Goal: Task Accomplishment & Management: Use online tool/utility

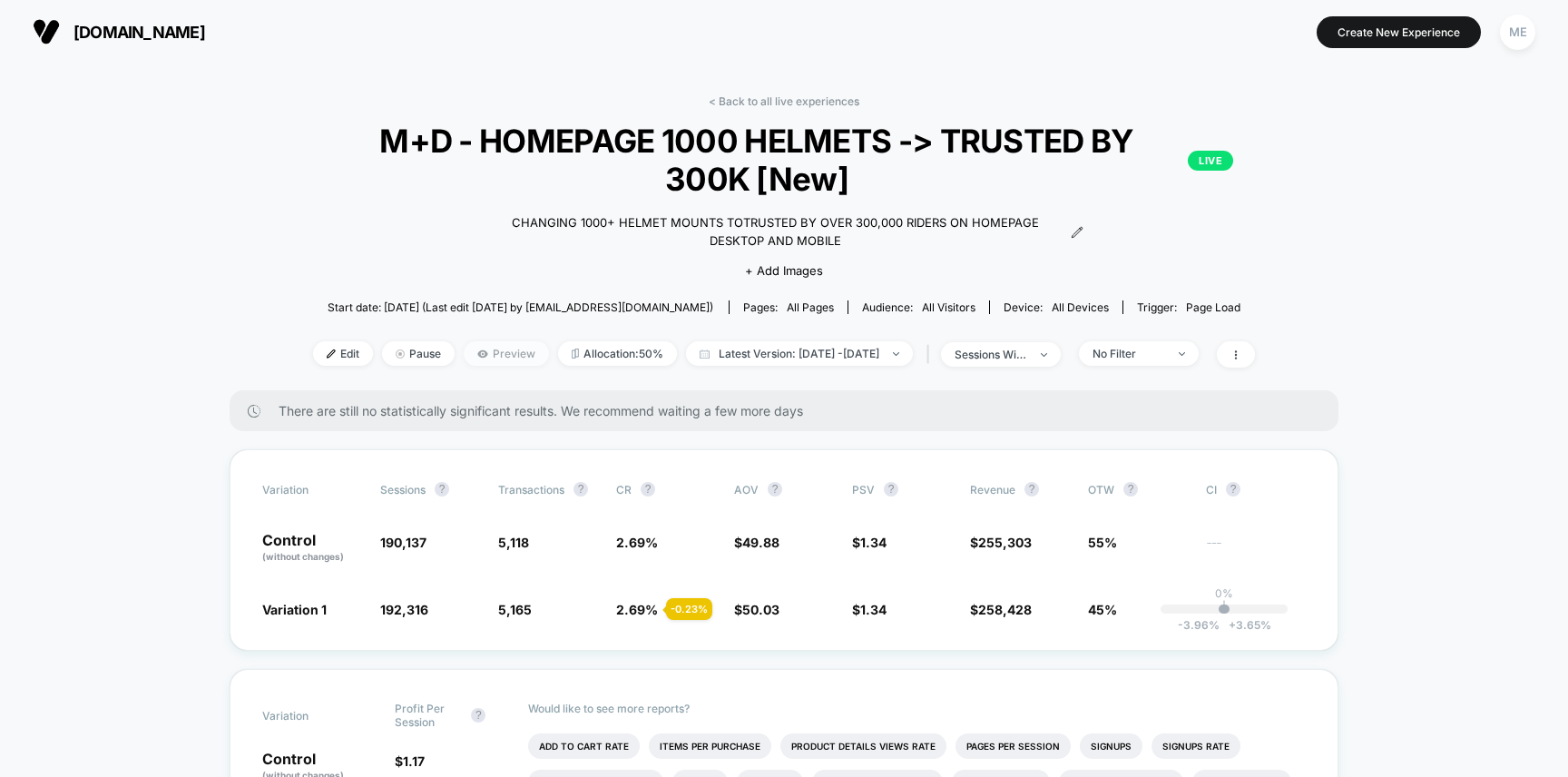
click at [483, 353] on span "Preview" at bounding box center [506, 353] width 85 height 25
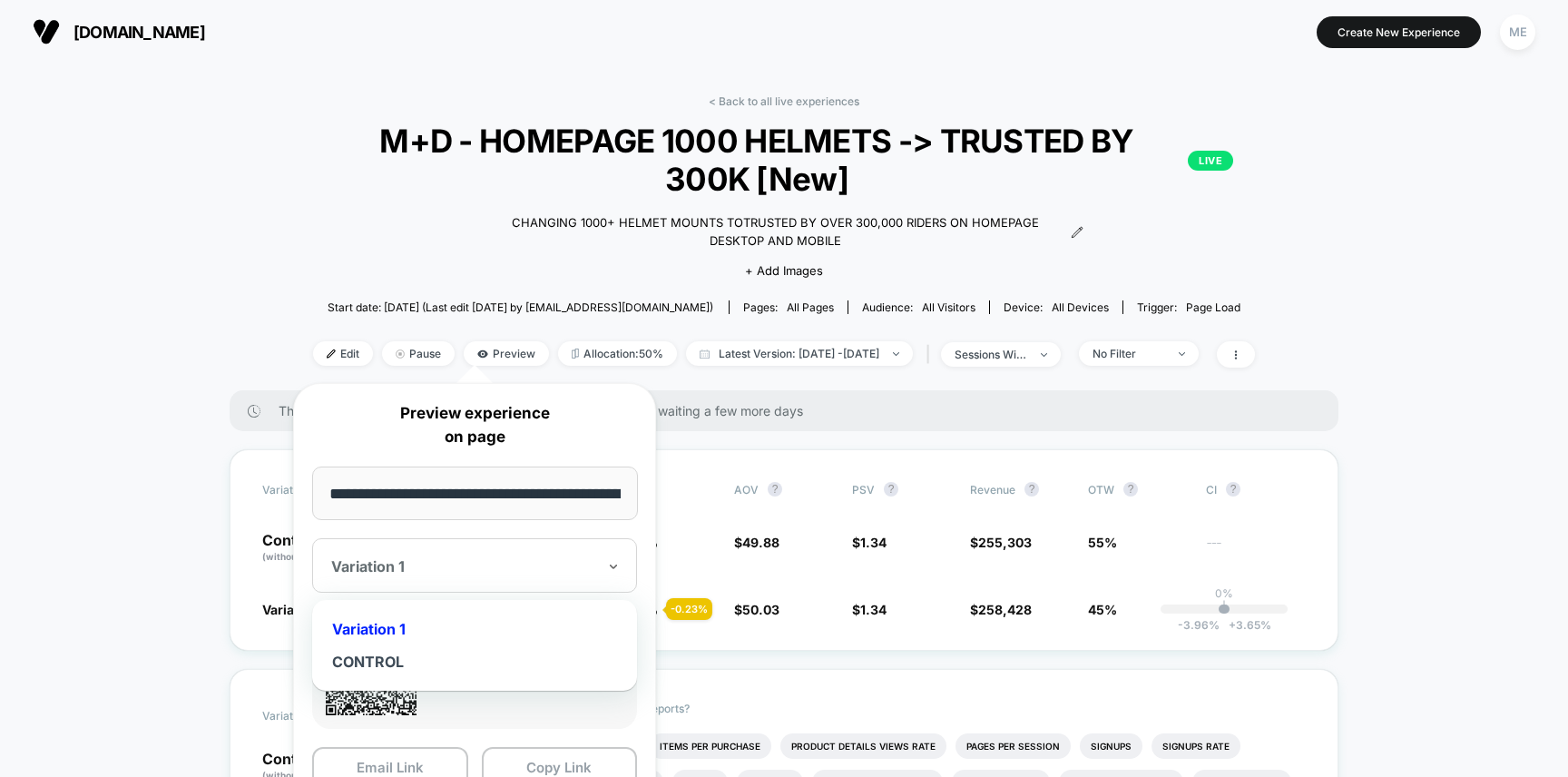
click at [452, 559] on div at bounding box center [464, 566] width 265 height 18
click at [433, 568] on div at bounding box center [464, 566] width 265 height 18
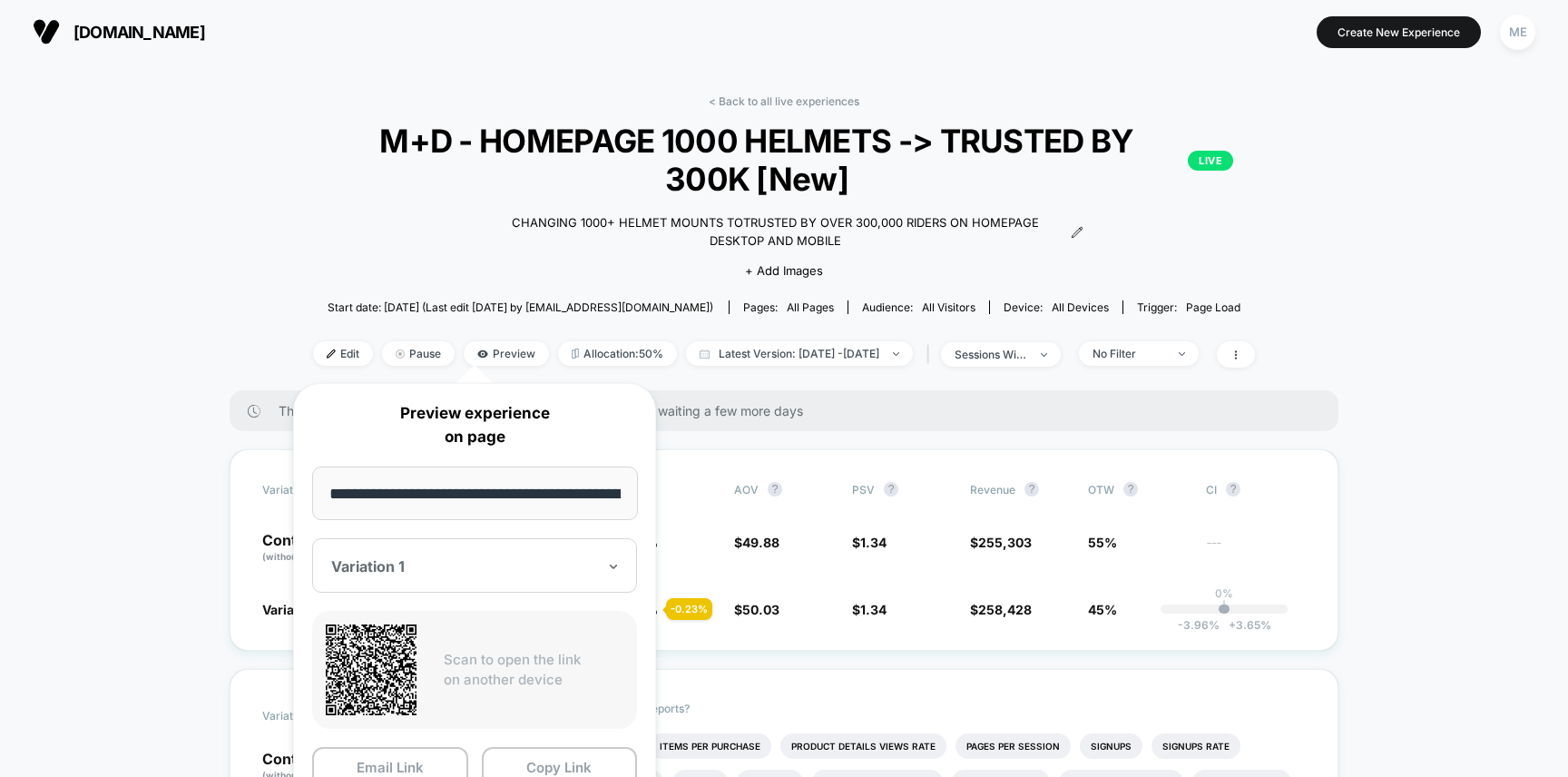
click at [370, 242] on div "< Back to all live experiences M+D - HOMEPAGE 1000 HELMETS -> TRUSTED BY 300K […" at bounding box center [784, 242] width 999 height 296
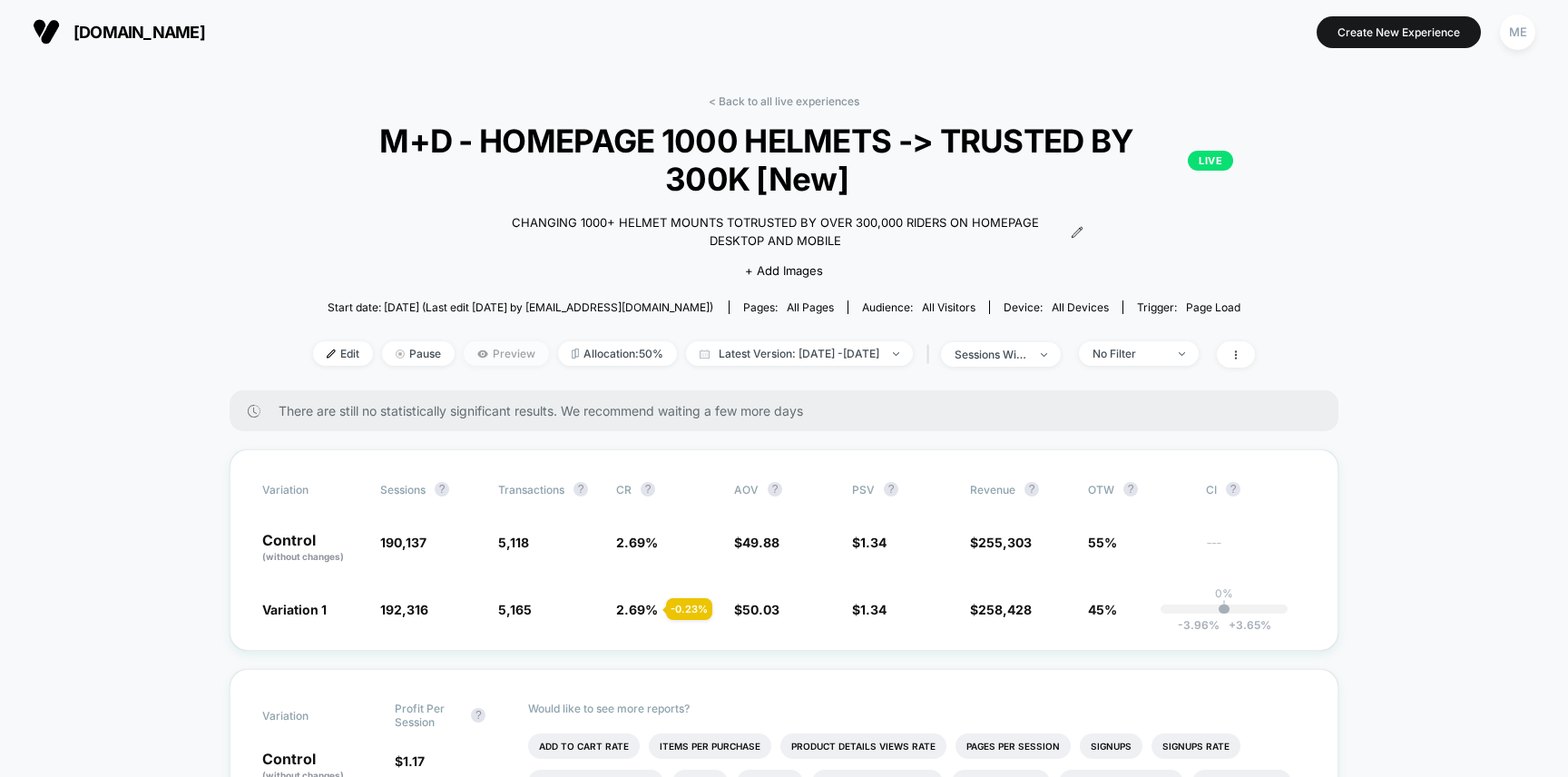
click at [481, 352] on span "Preview" at bounding box center [506, 353] width 85 height 25
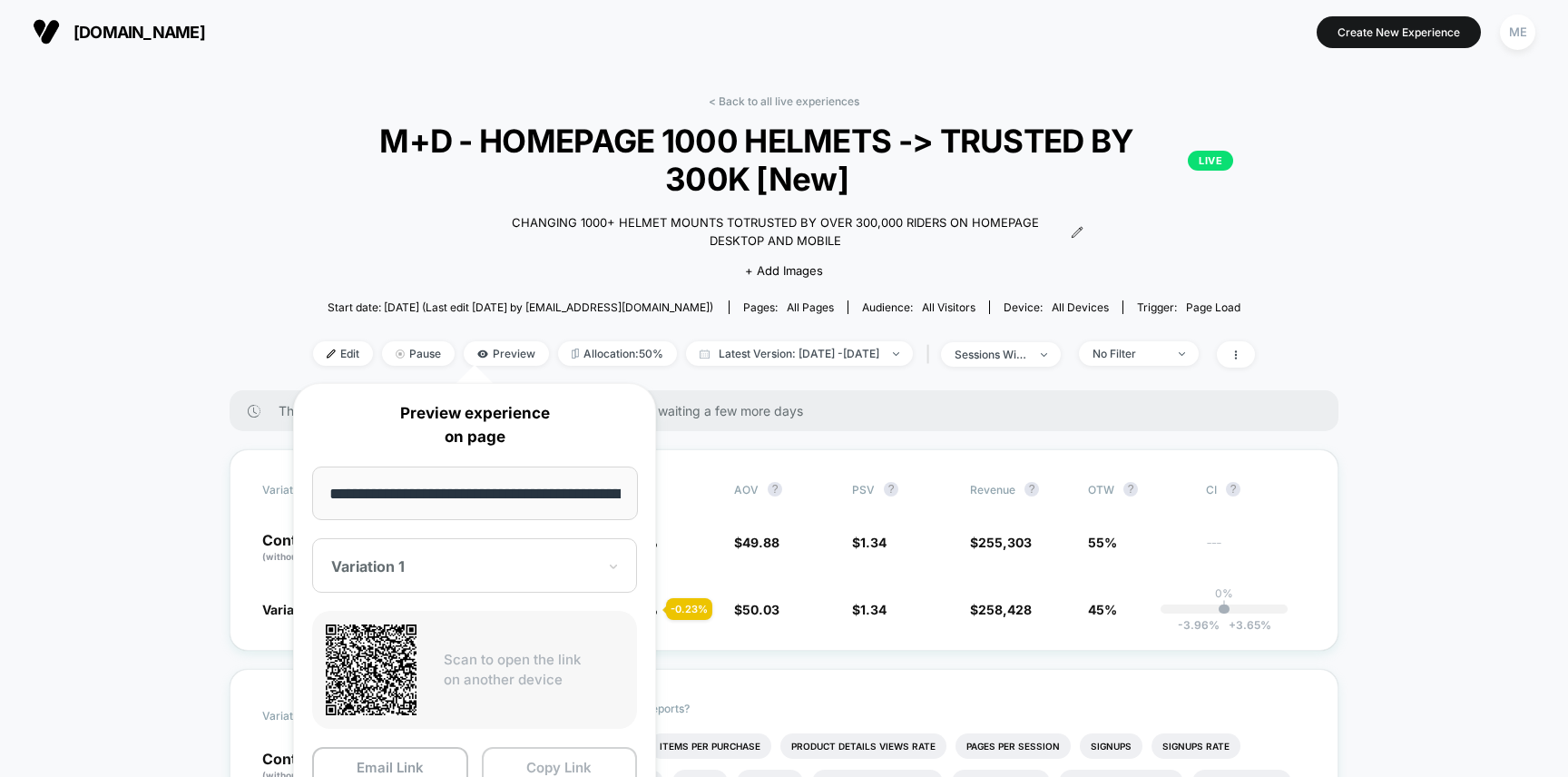
click at [553, 755] on button "Copy Link" at bounding box center [560, 767] width 157 height 41
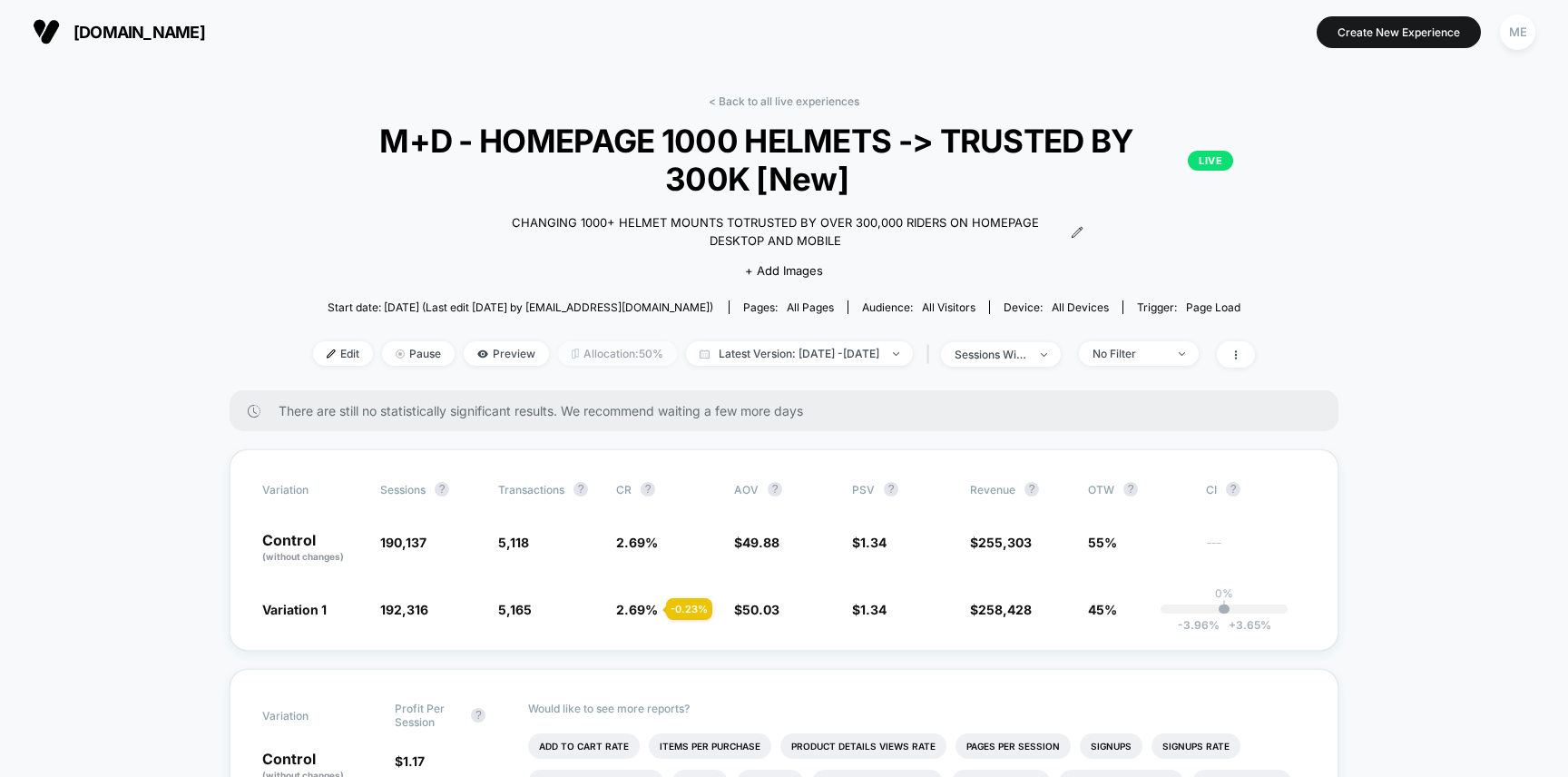
click at [570, 348] on span "Allocation: 50%" at bounding box center [617, 353] width 119 height 25
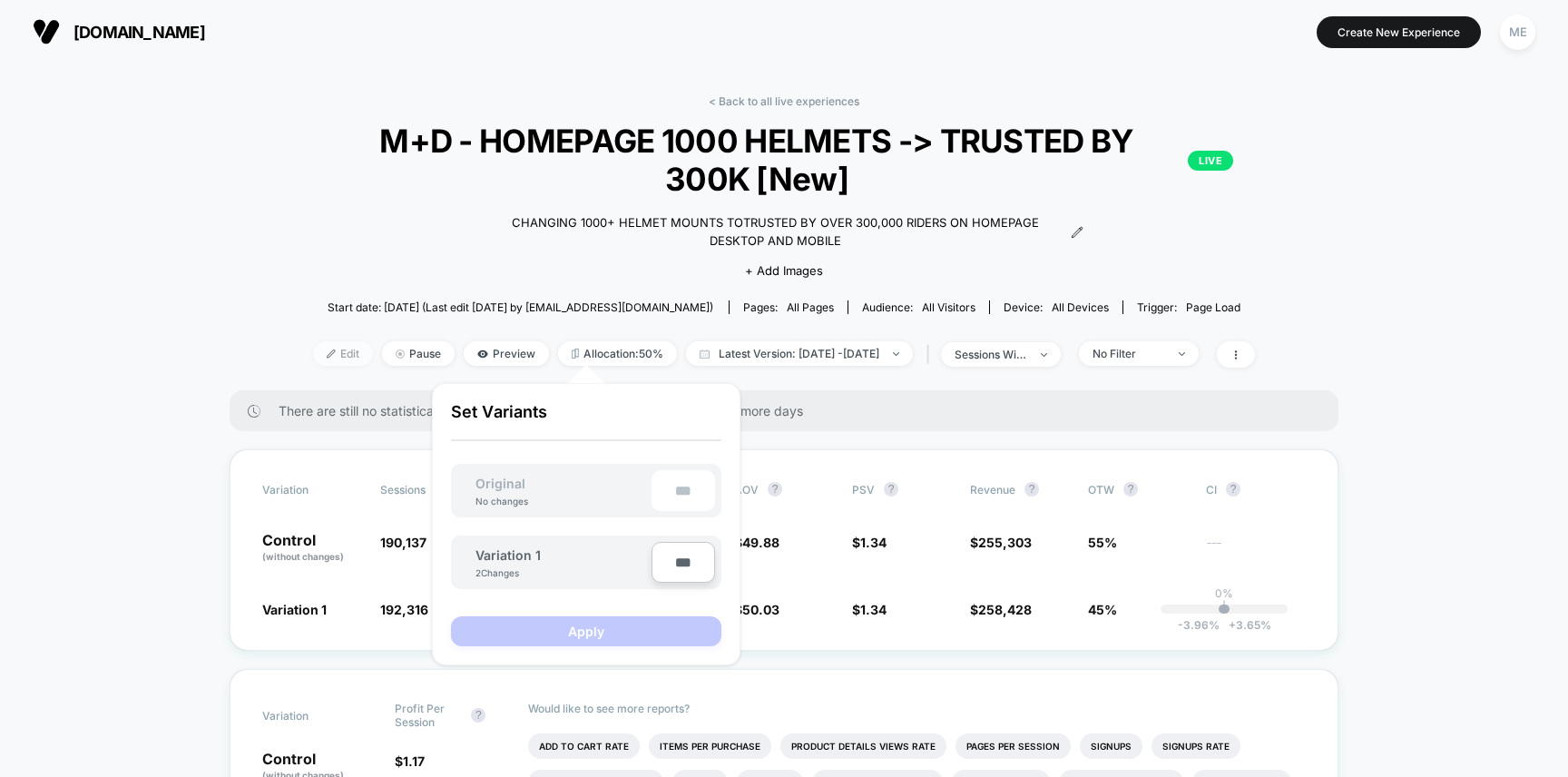
click at [313, 349] on span "Edit" at bounding box center [343, 353] width 60 height 25
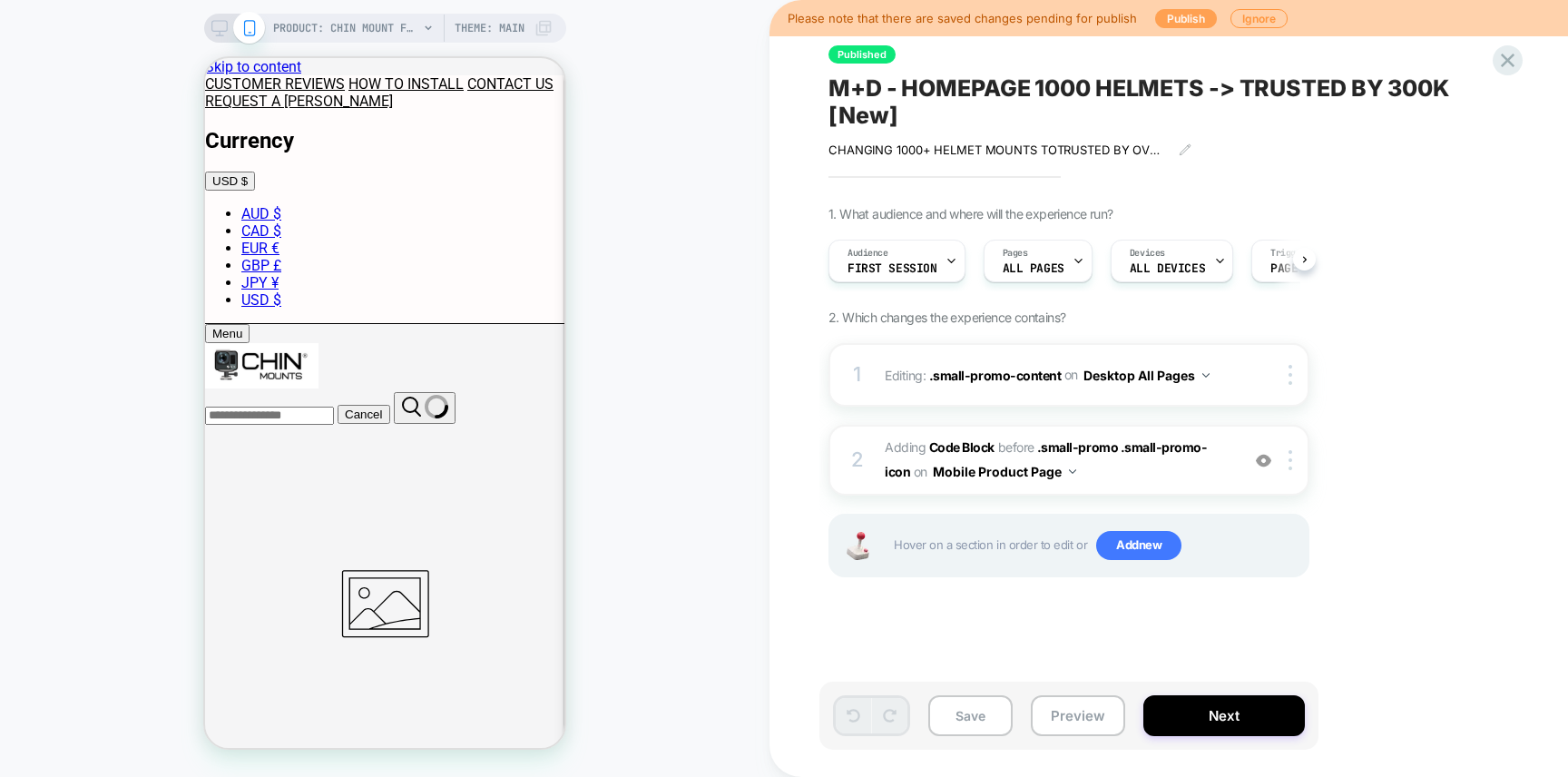
scroll to position [0, 1]
click at [1176, 17] on button "Publish" at bounding box center [1186, 18] width 61 height 19
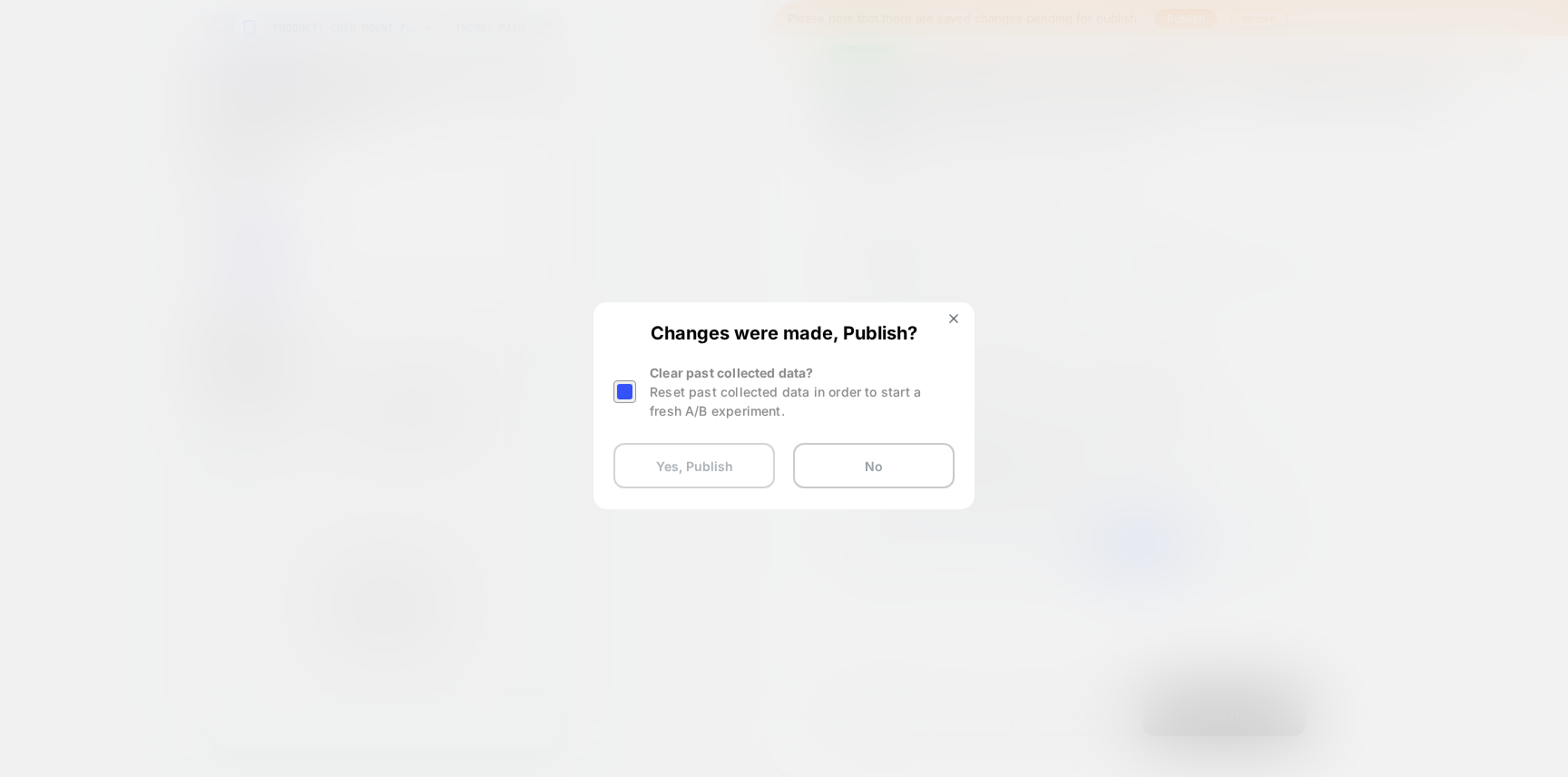
click at [712, 456] on button "Yes, Publish" at bounding box center [694, 465] width 161 height 45
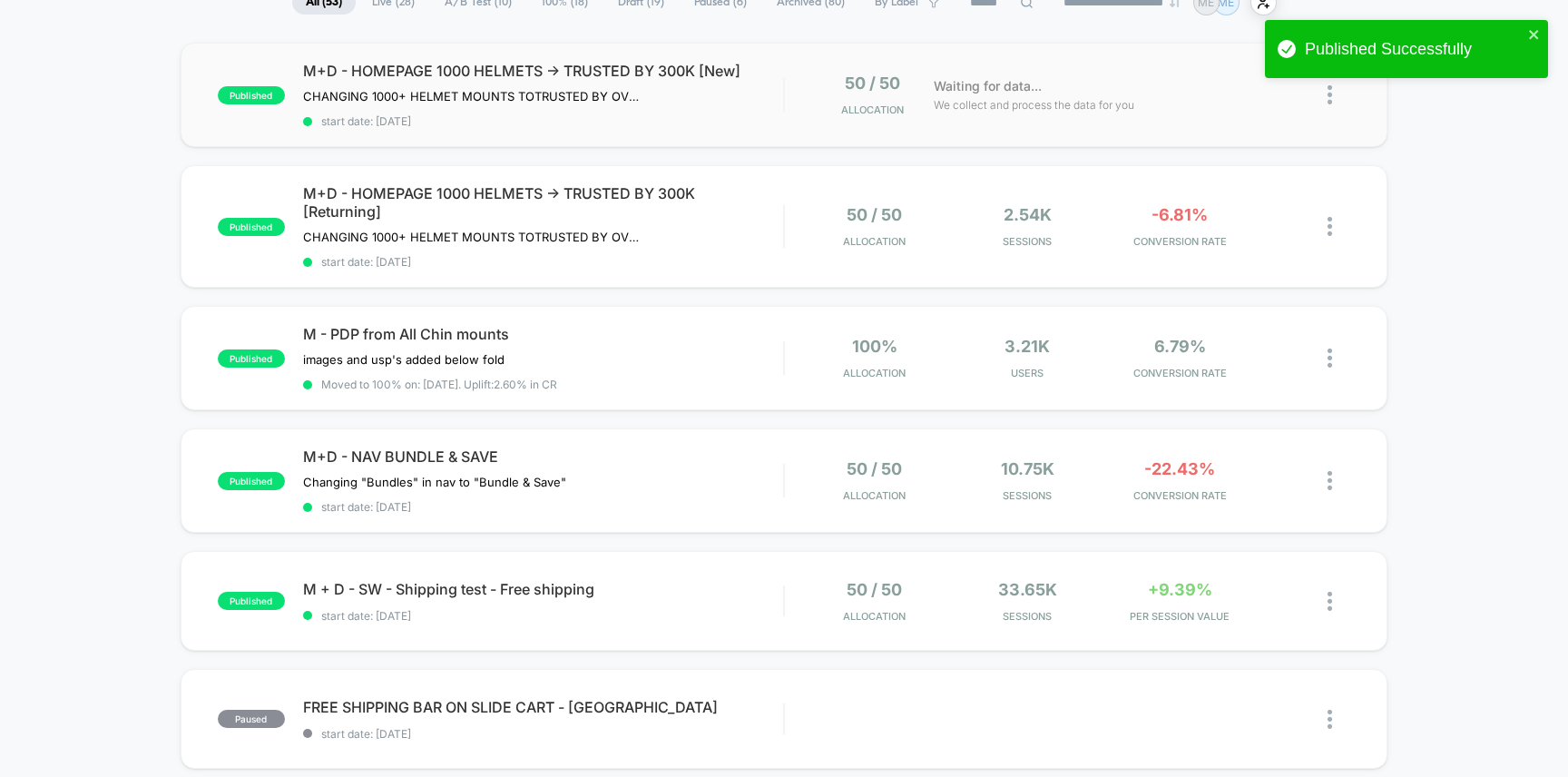
scroll to position [320, 0]
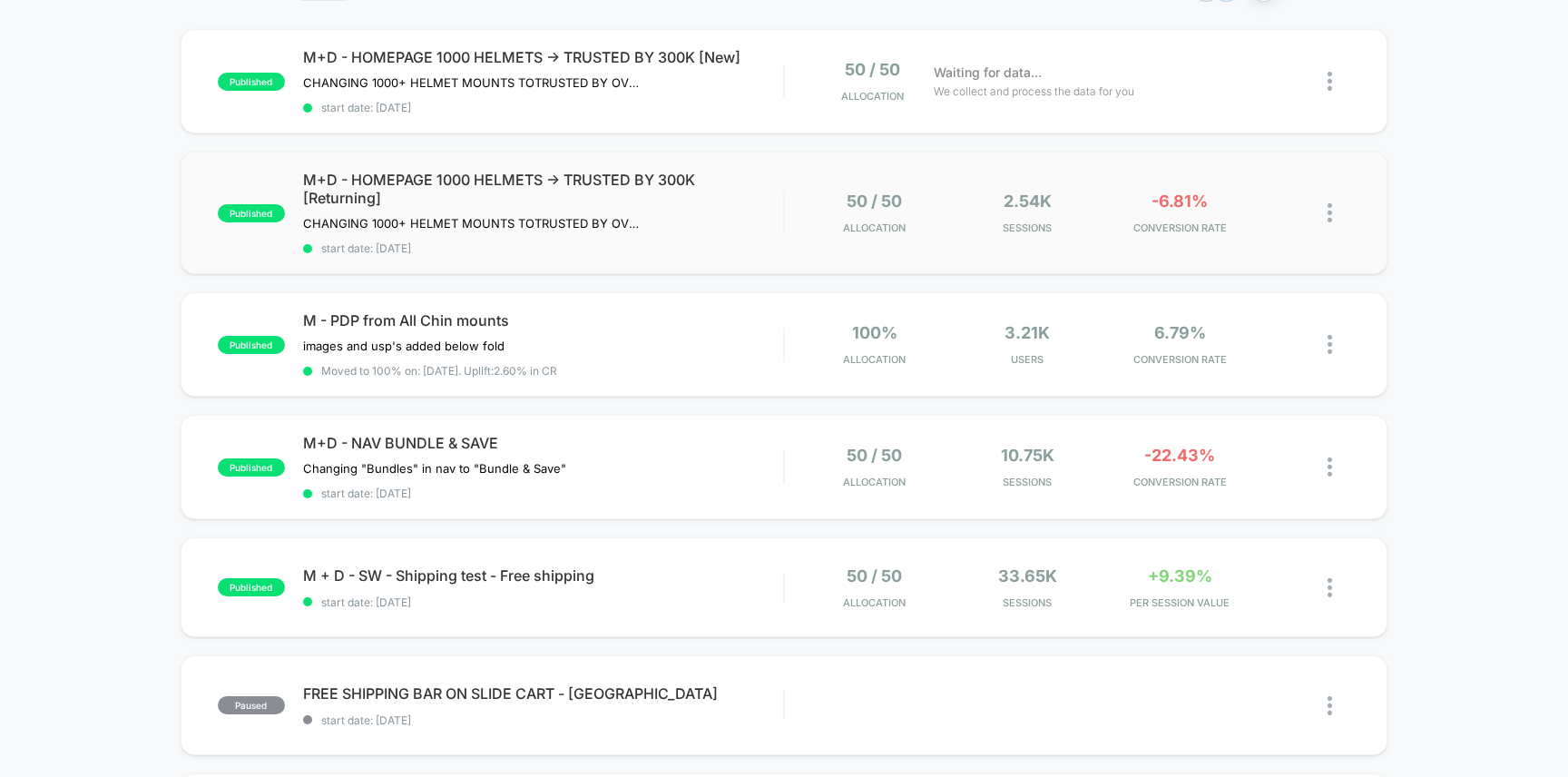
scroll to position [333, 0]
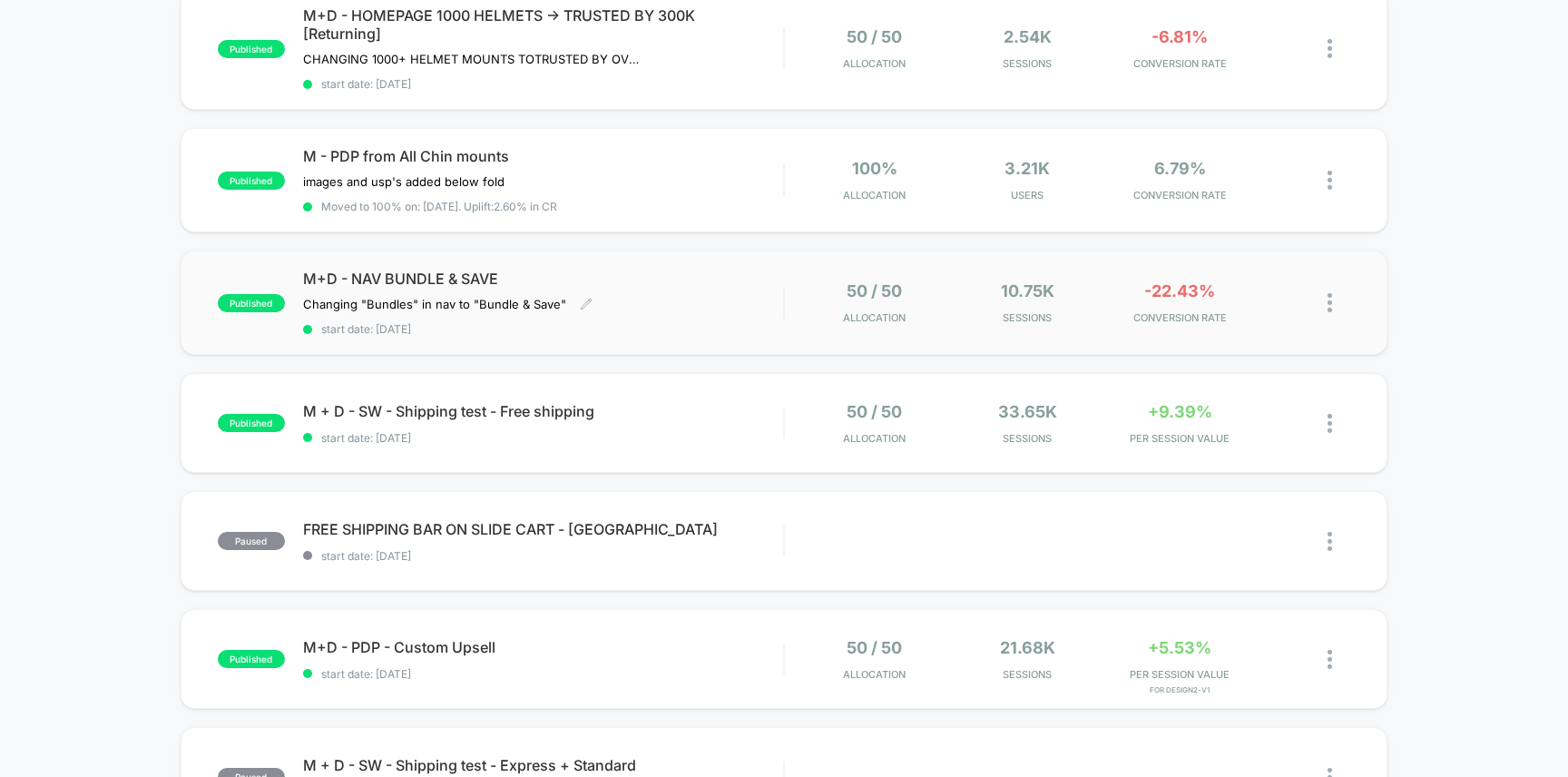
click at [750, 307] on div "M+D - NAV BUNDLE & SAVE Changing "Bundles" in nav to "Bundle & Save" Click to e…" at bounding box center [543, 303] width 481 height 66
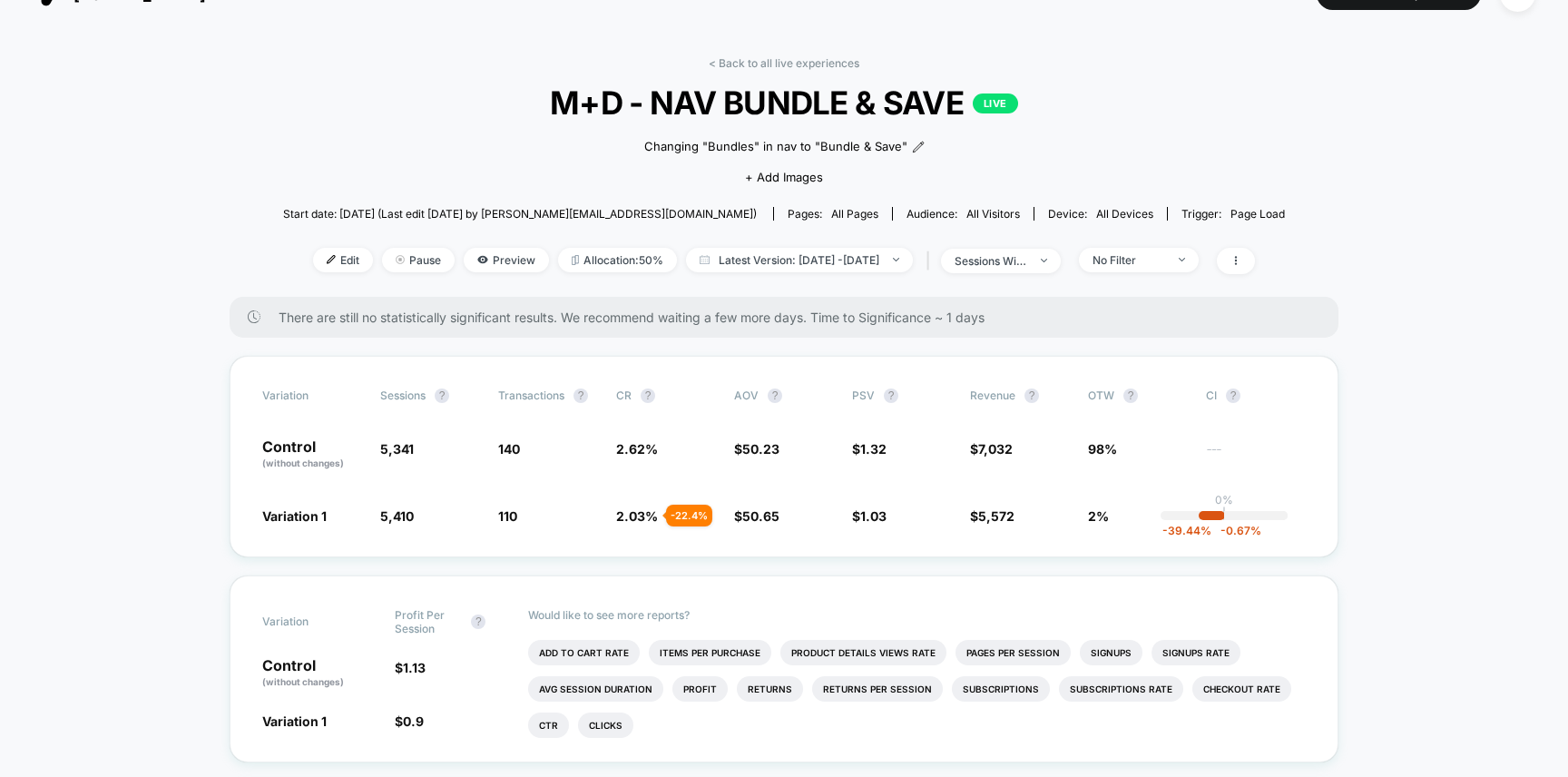
scroll to position [44, 0]
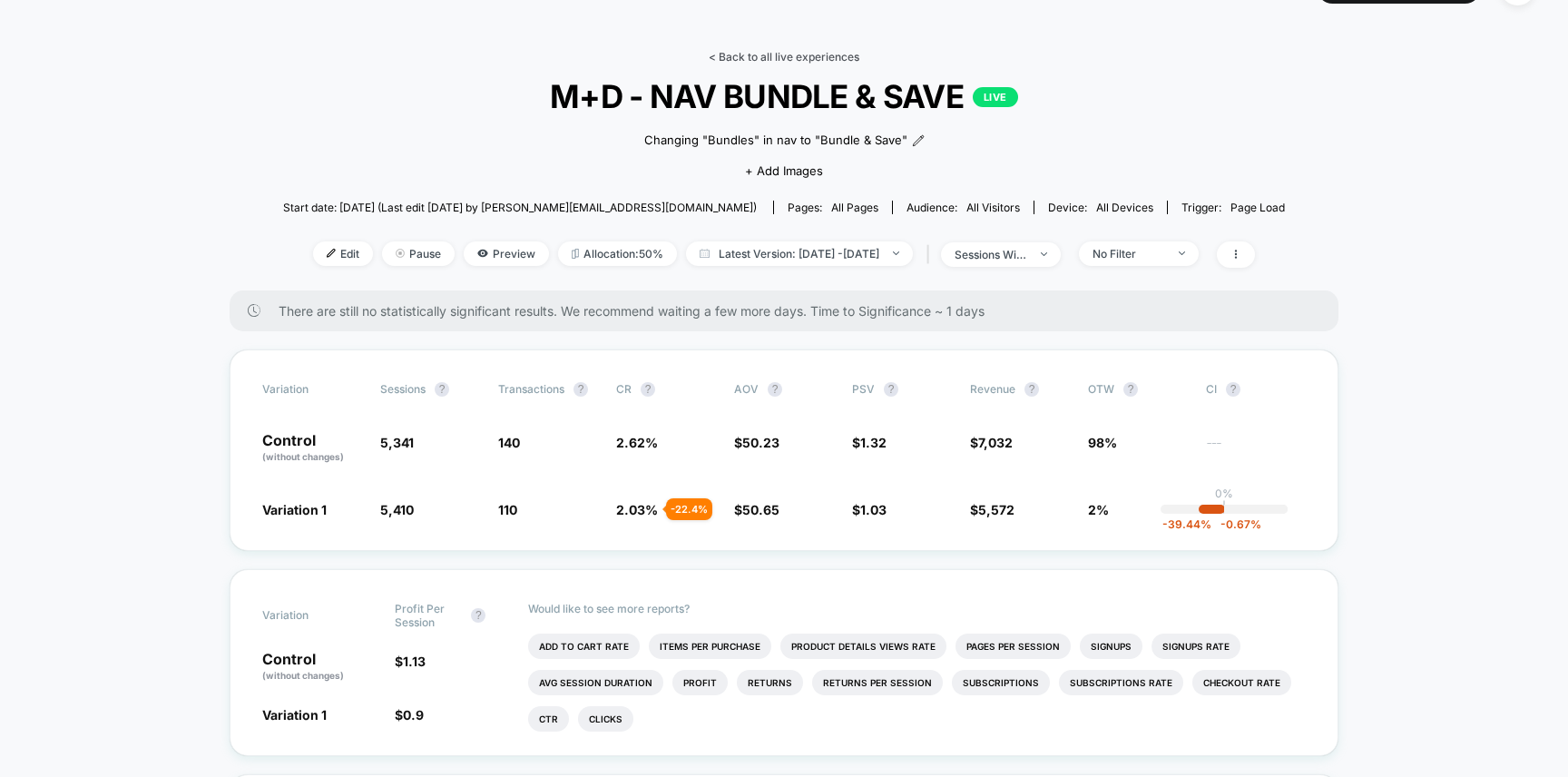
click at [797, 59] on link "< Back to all live experiences" at bounding box center [784, 57] width 151 height 13
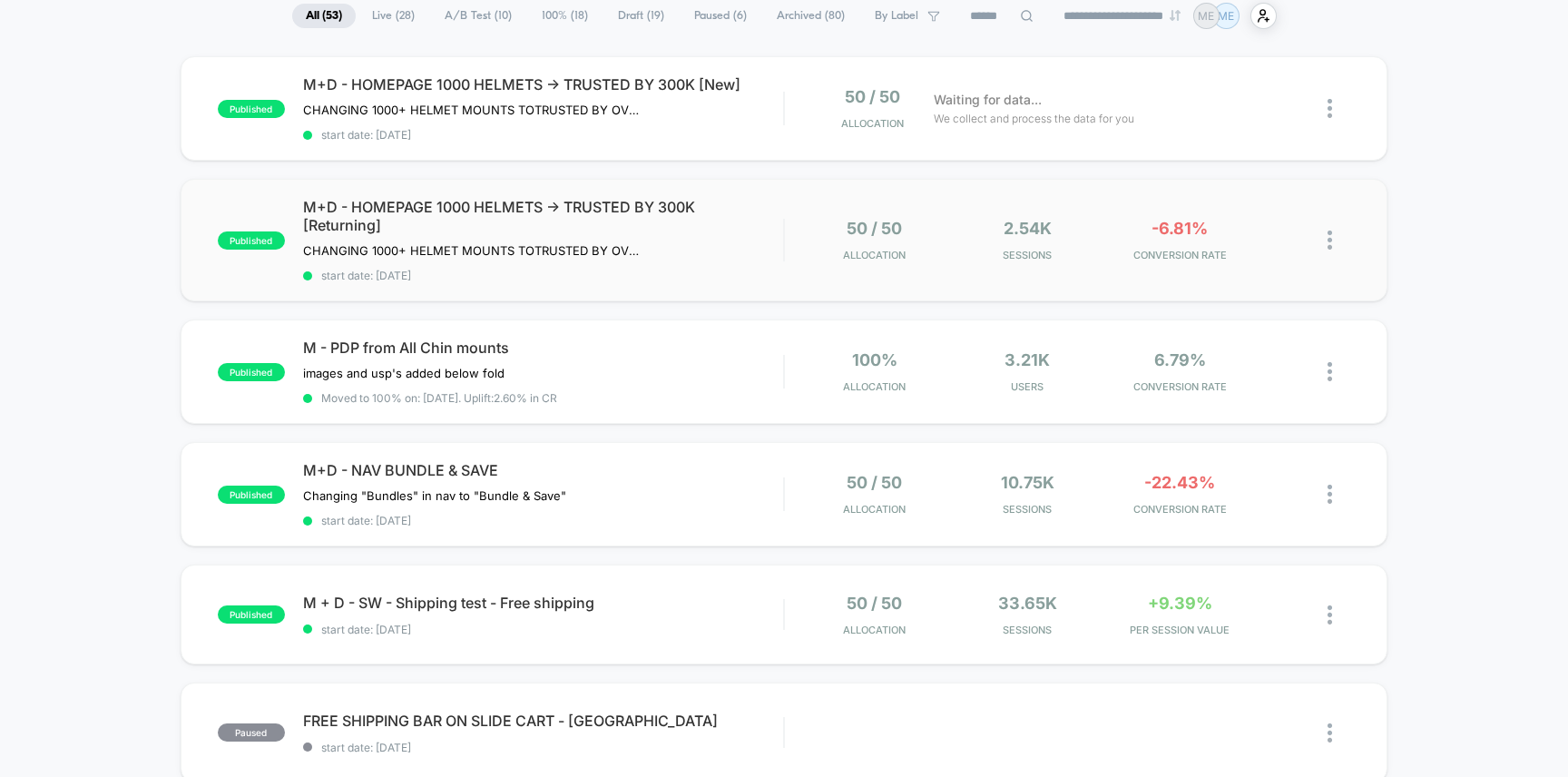
scroll to position [436, 0]
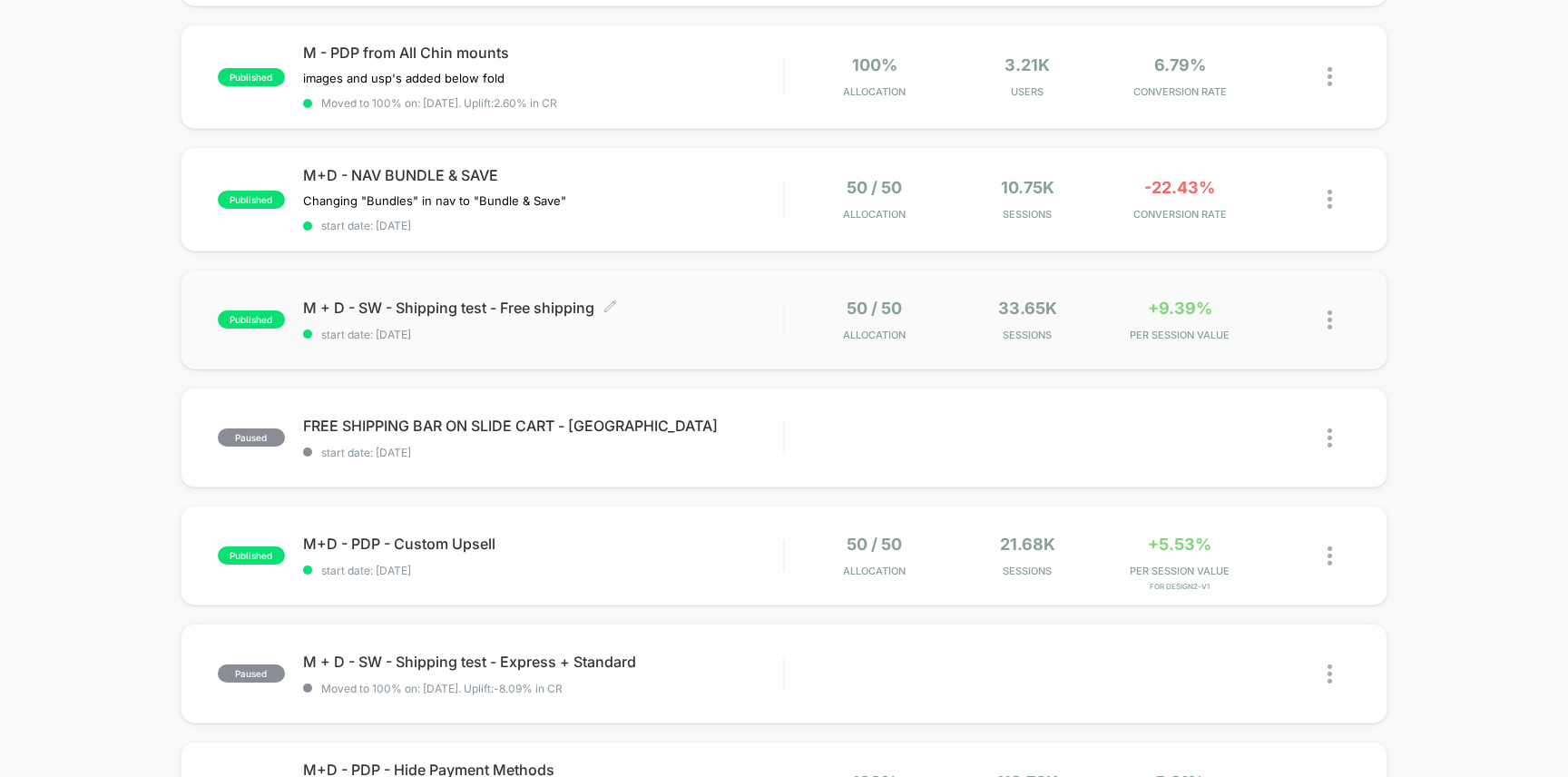
click at [713, 328] on span "start date: [DATE]" at bounding box center [543, 334] width 481 height 13
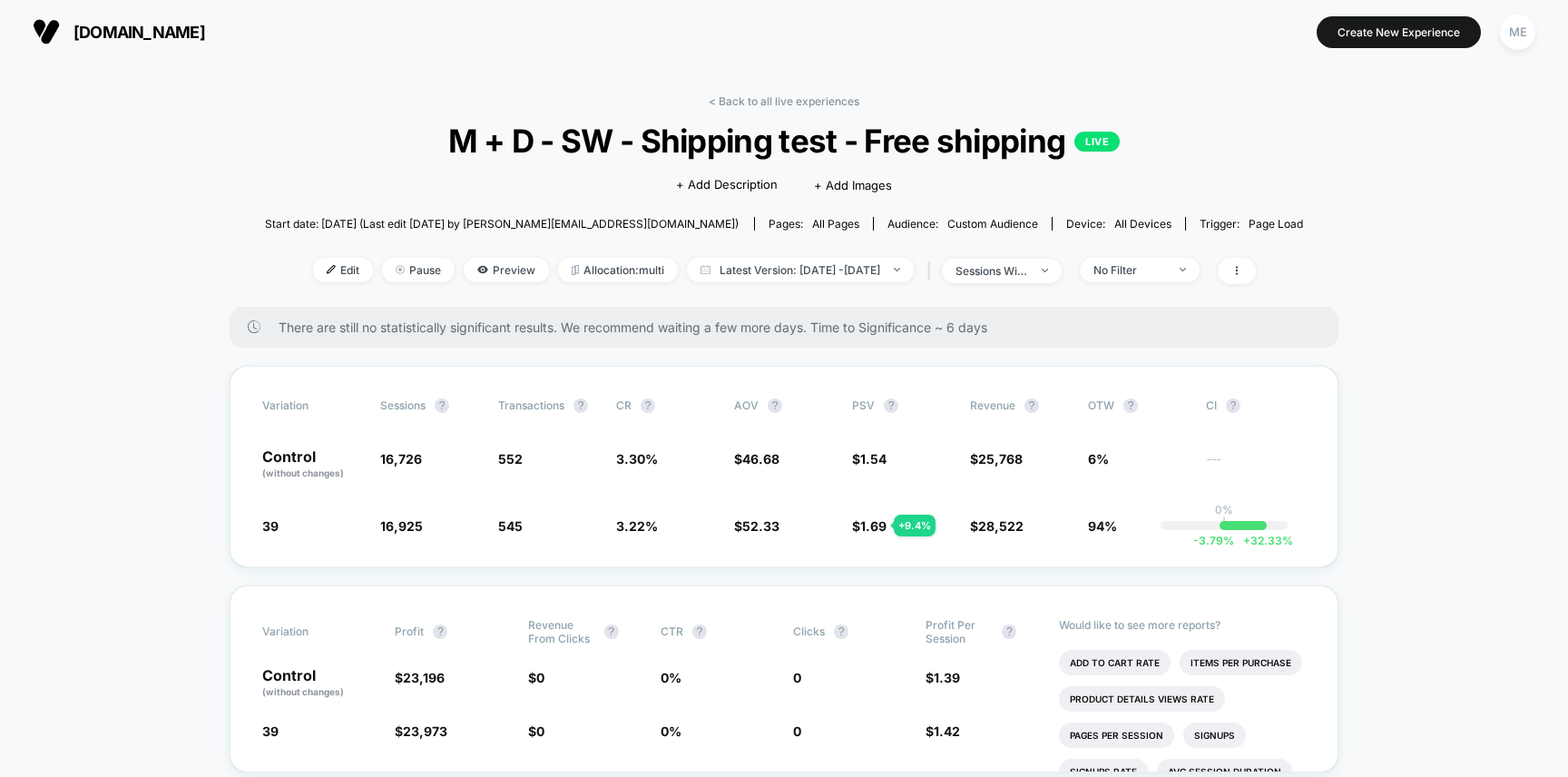
click at [742, 97] on link "< Back to all live experiences" at bounding box center [784, 101] width 151 height 13
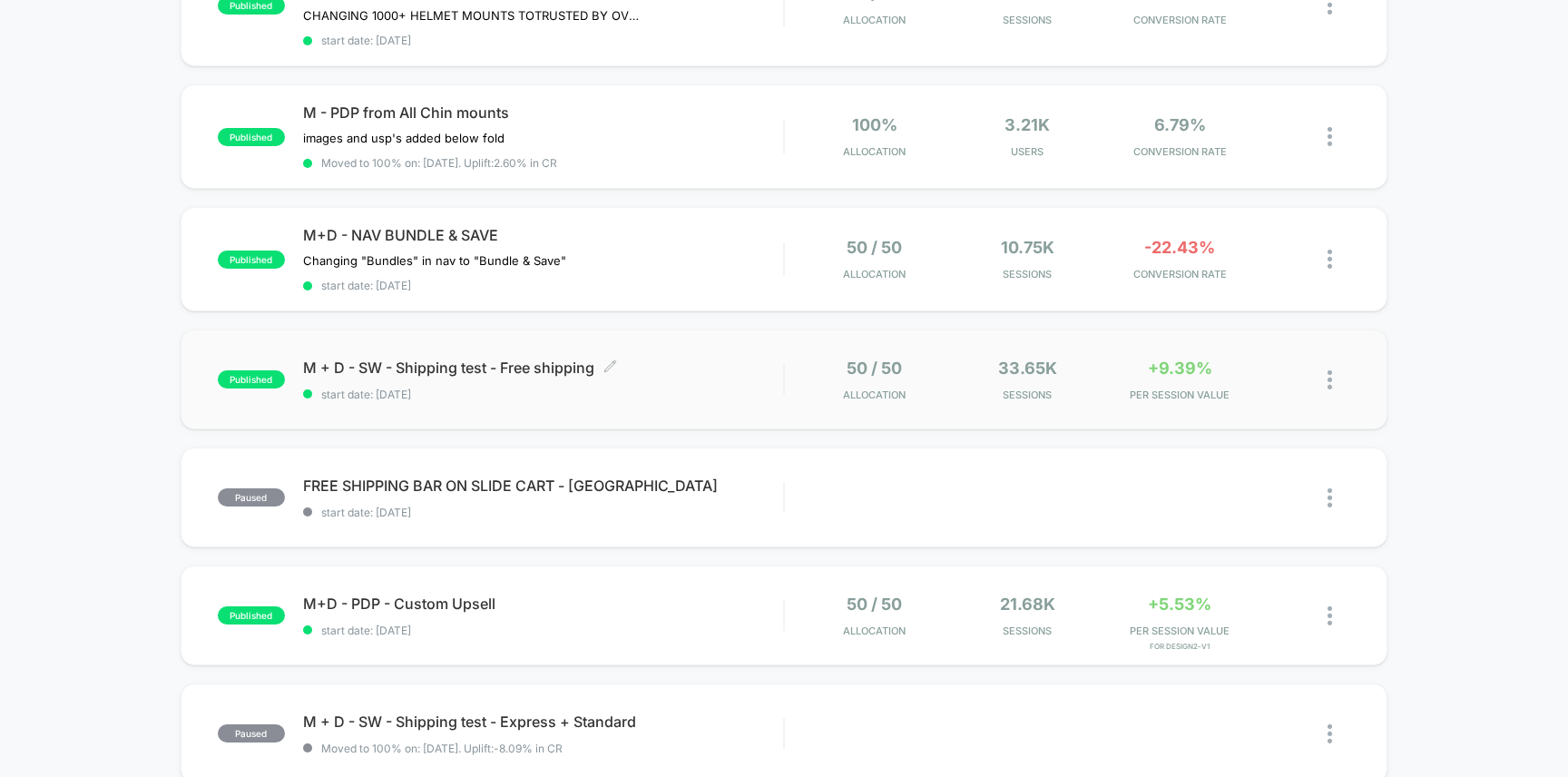
scroll to position [385, 0]
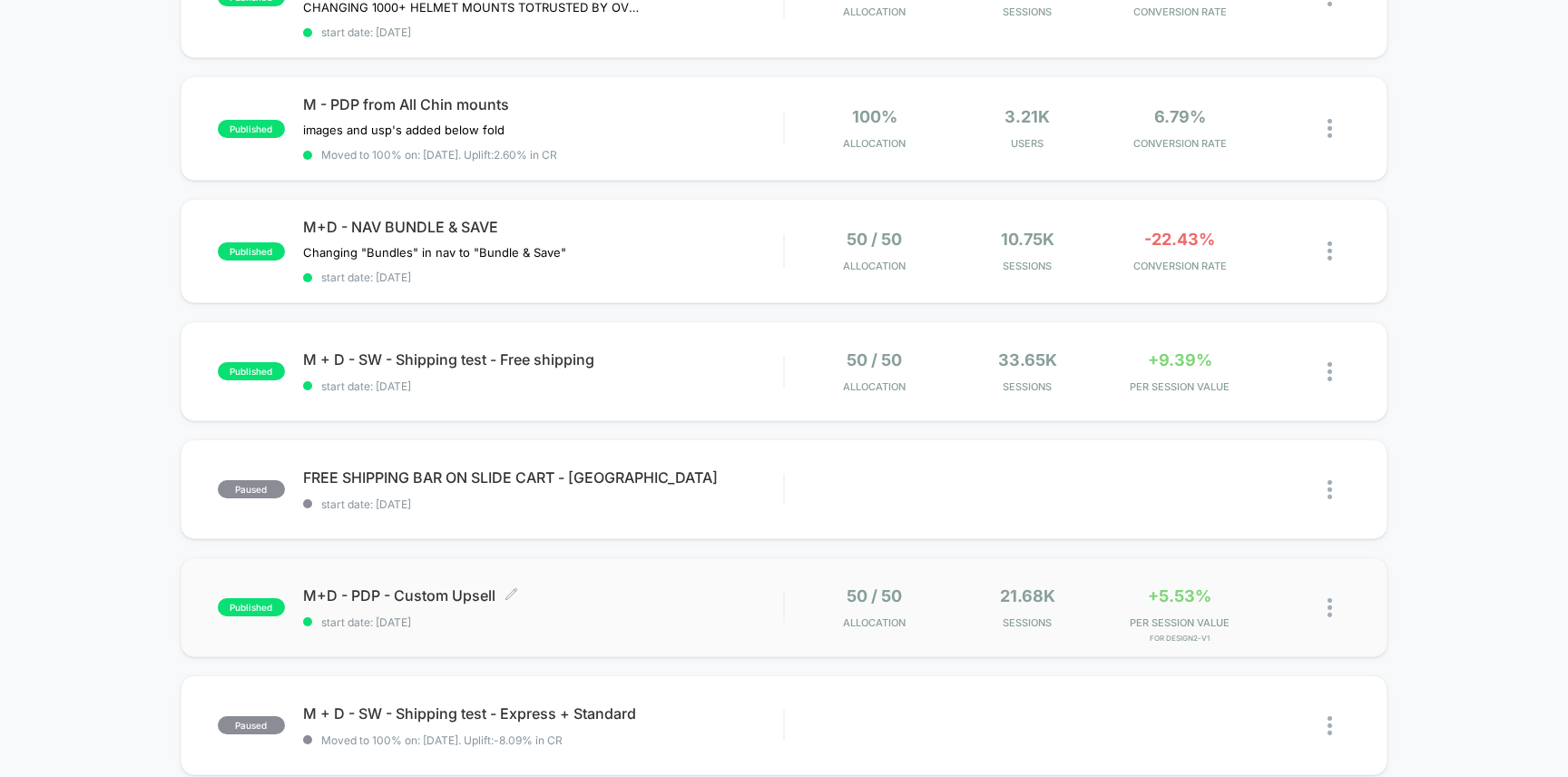
click at [725, 596] on span "M+D - PDP - Custom Upsell Click to edit experience details" at bounding box center [543, 595] width 481 height 18
